Goal: Check status: Check status

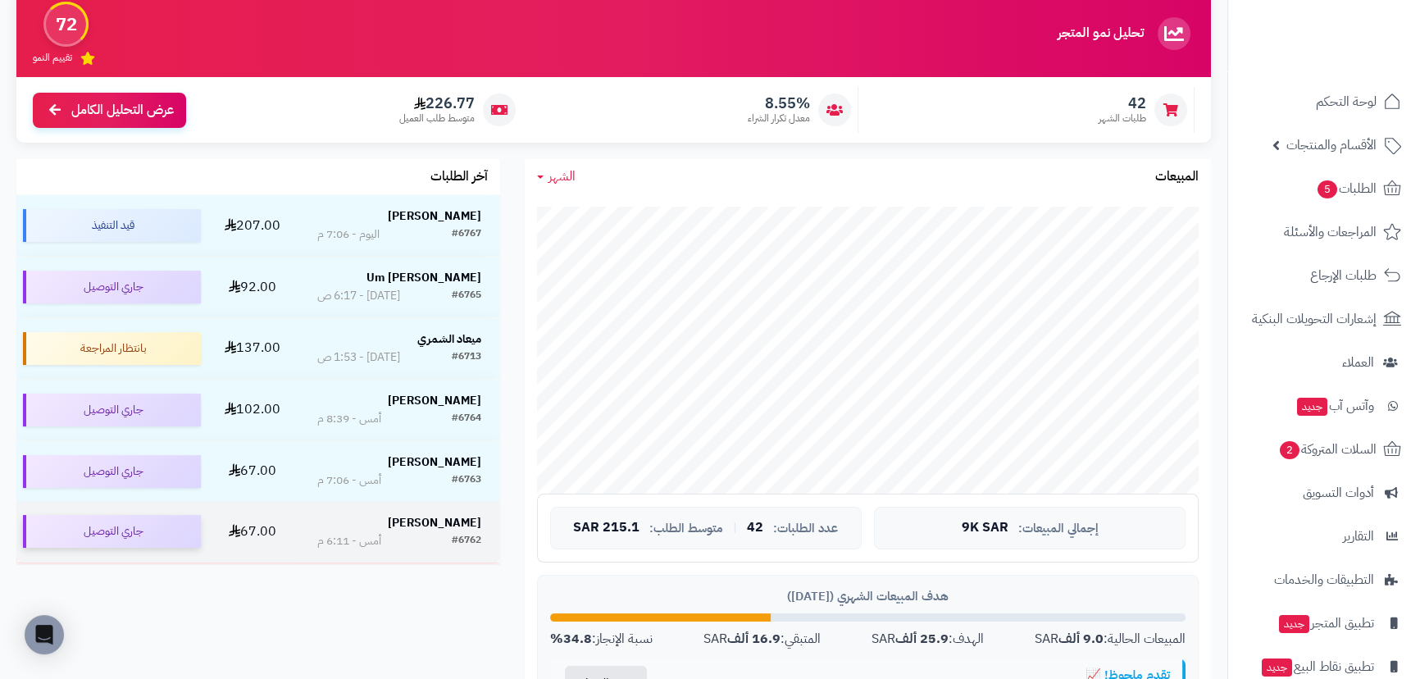
scroll to position [148, 0]
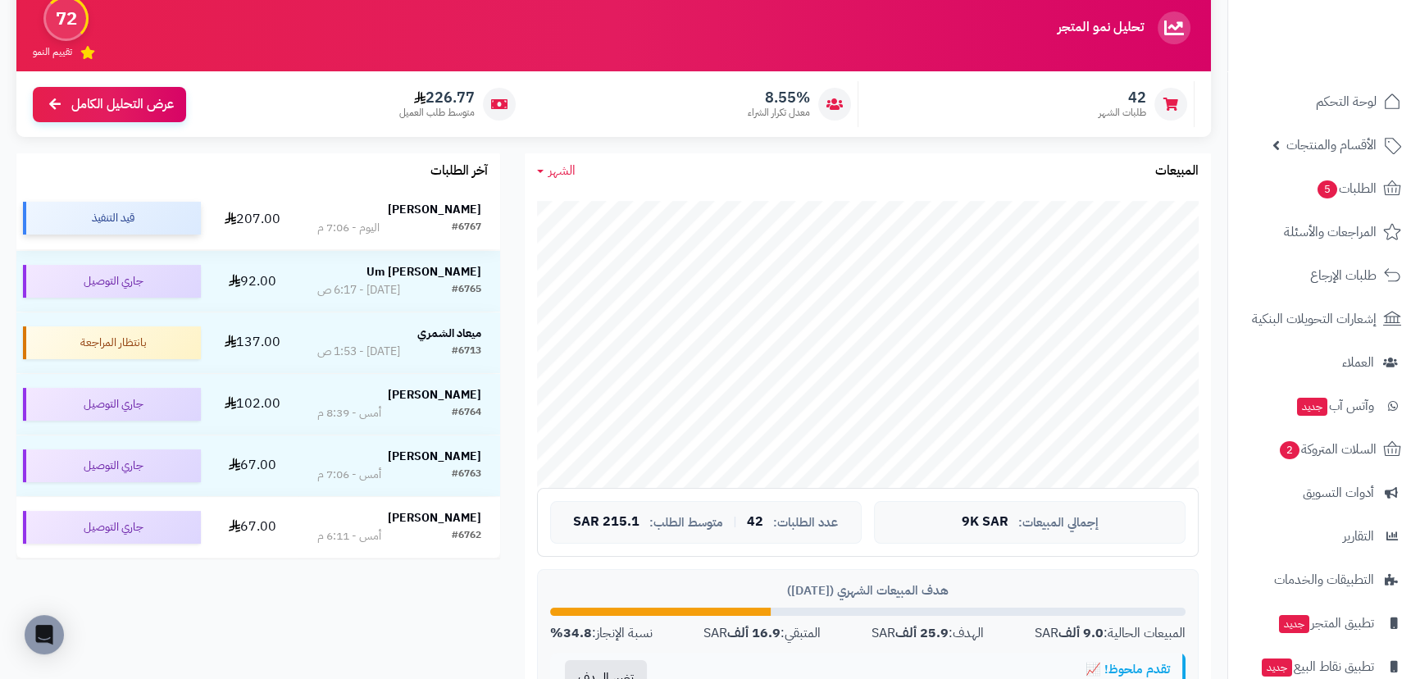
click at [139, 223] on div "قيد التنفيذ" at bounding box center [112, 218] width 178 height 33
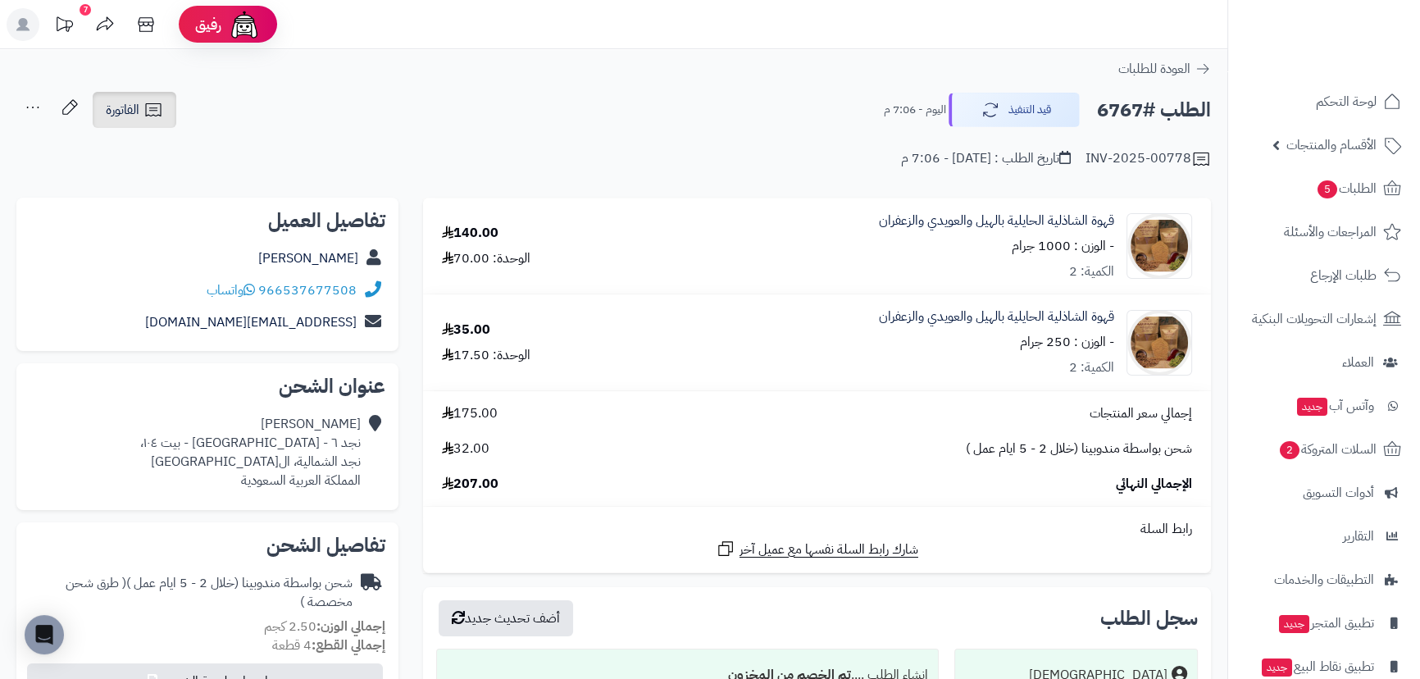
click at [131, 108] on span "الفاتورة" at bounding box center [123, 110] width 34 height 20
click at [403, 96] on div "الطلب #6767 قيد التنفيذ اليوم - 7:06 م الفاتورة طباعة الفاتورة إرسال الفاتورة إ…" at bounding box center [613, 110] width 1195 height 39
